Goal: Find specific page/section: Find specific page/section

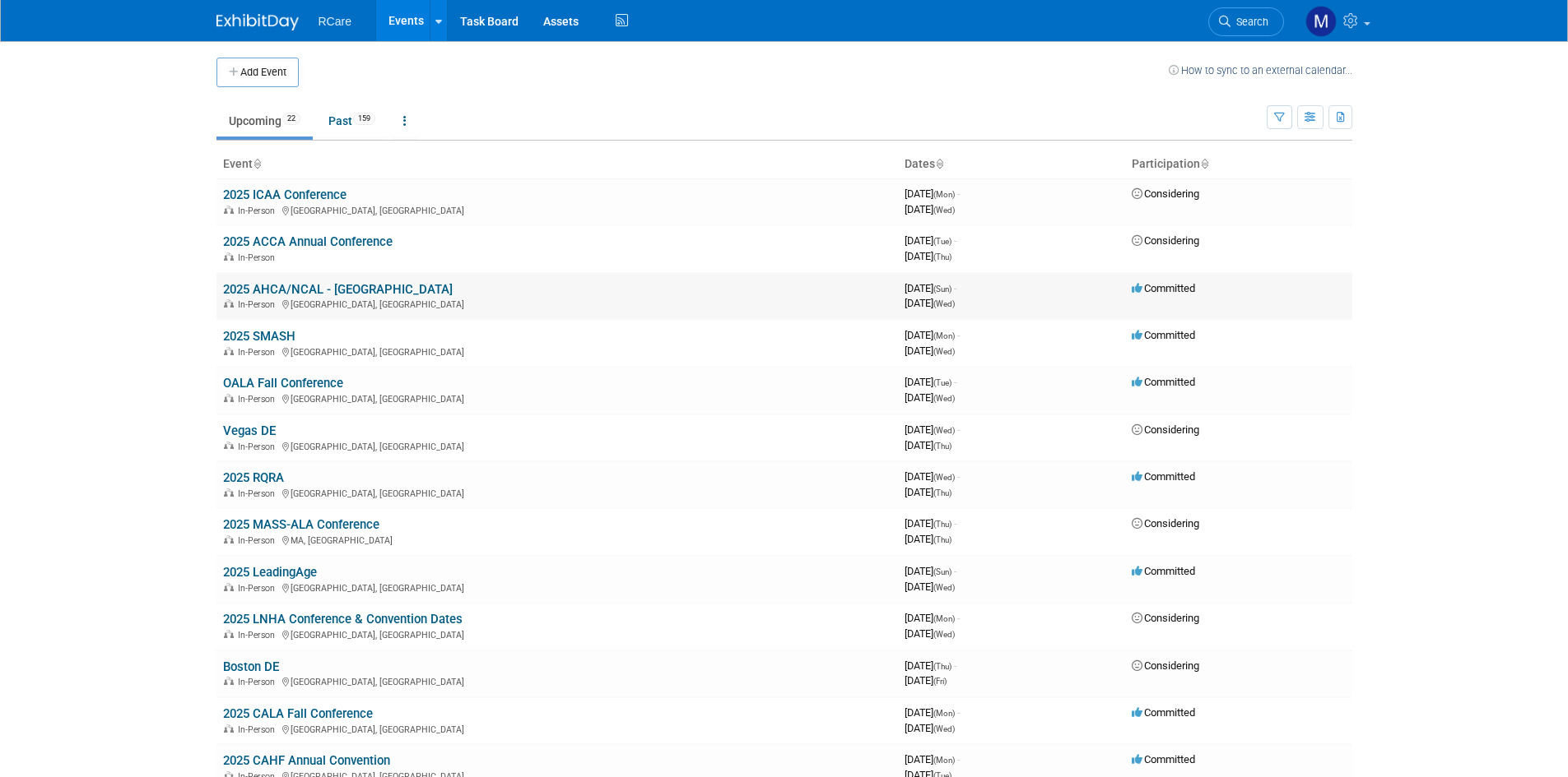
click at [339, 293] on link "2025 AHCA/NCAL - [GEOGRAPHIC_DATA]" at bounding box center [338, 289] width 230 height 15
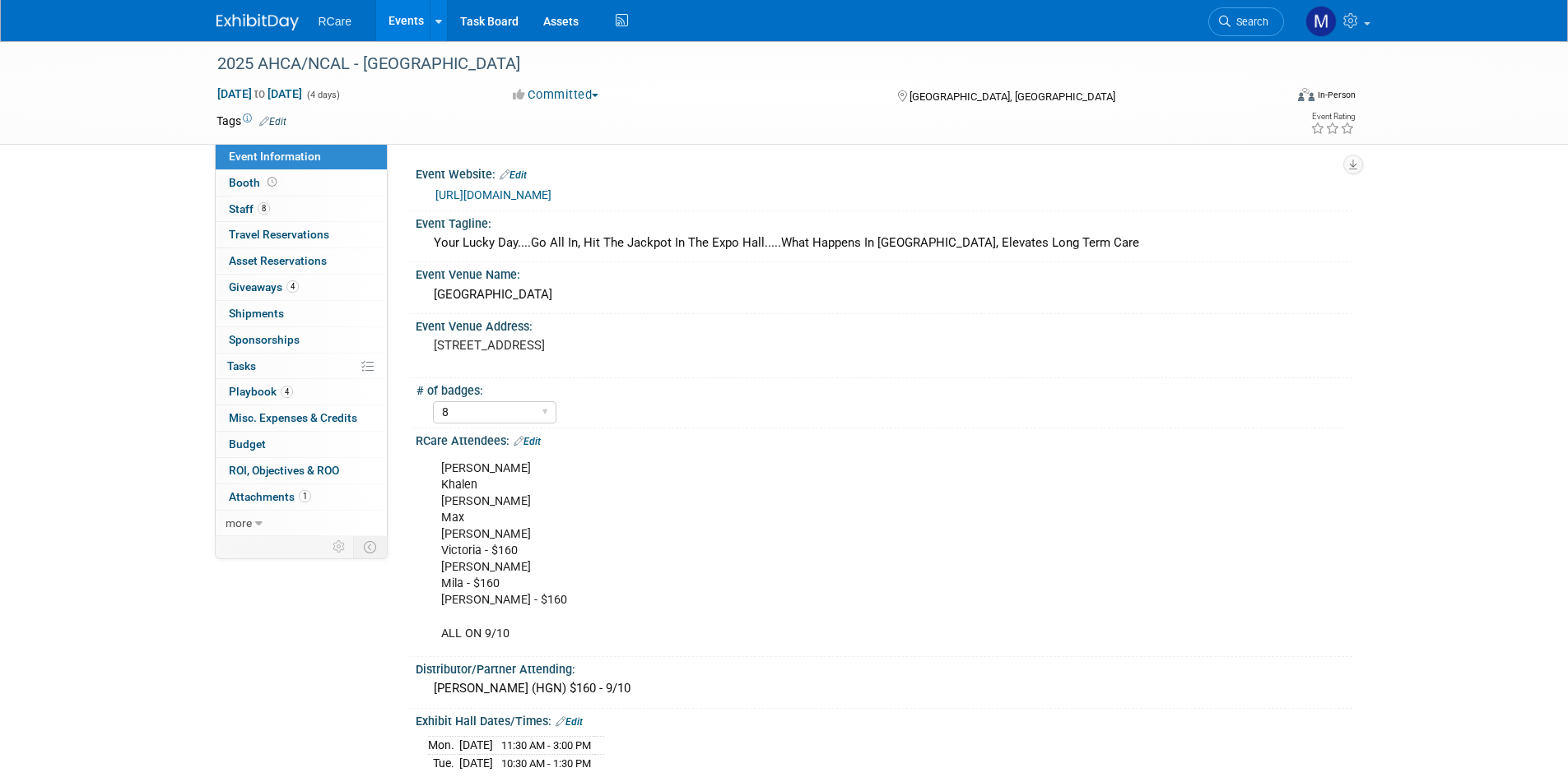
select select "8"
drag, startPoint x: 615, startPoint y: 194, endPoint x: 429, endPoint y: 193, distance: 186.0
click at [429, 193] on div "https://ds25.eventscribe.net/" at bounding box center [883, 193] width 912 height 23
copy link "https://ds25.eventscribe.net/"
click at [260, 393] on span "Playbook 4" at bounding box center [261, 391] width 64 height 13
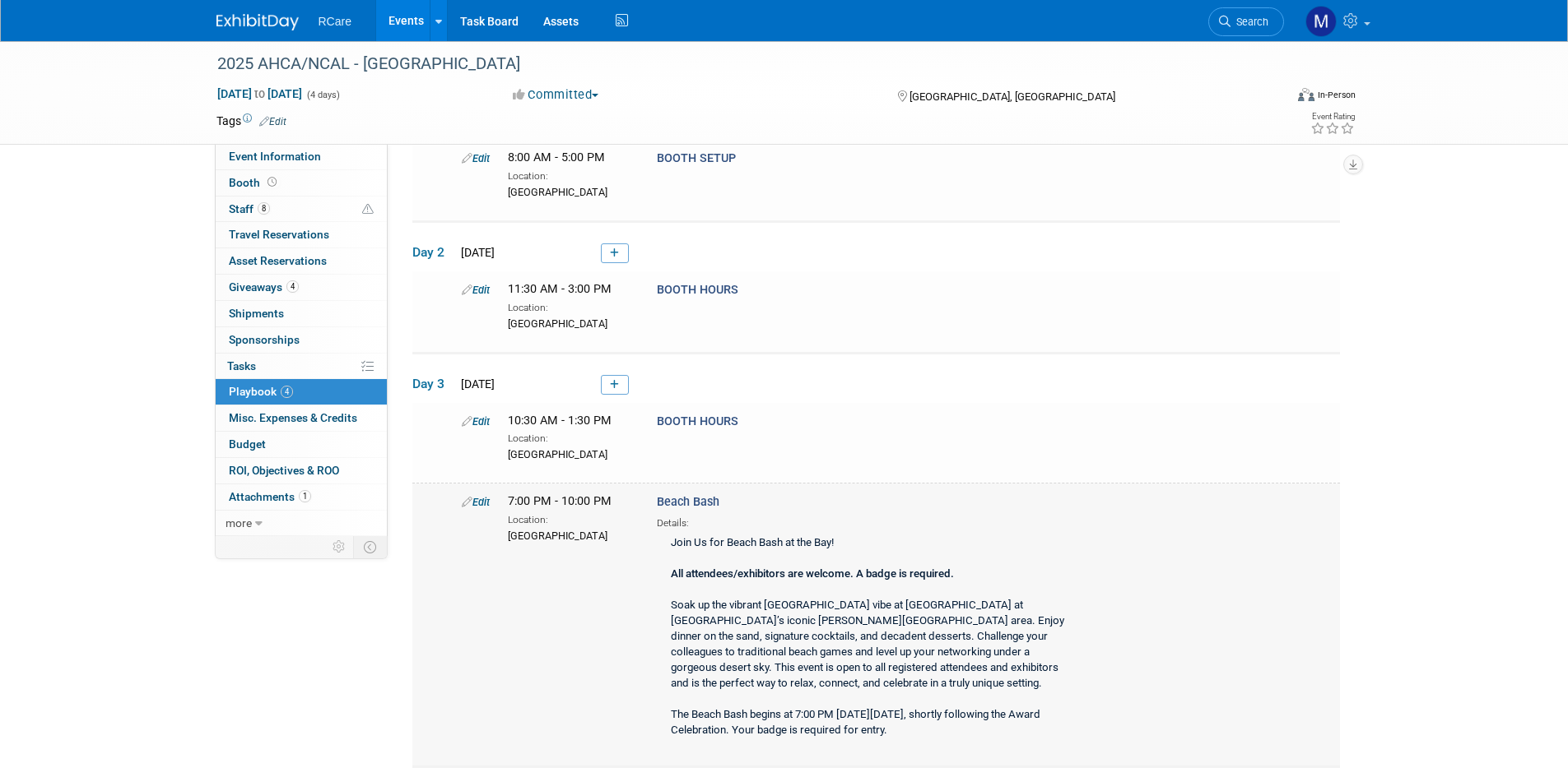
scroll to position [36, 0]
